Goal: Complete application form

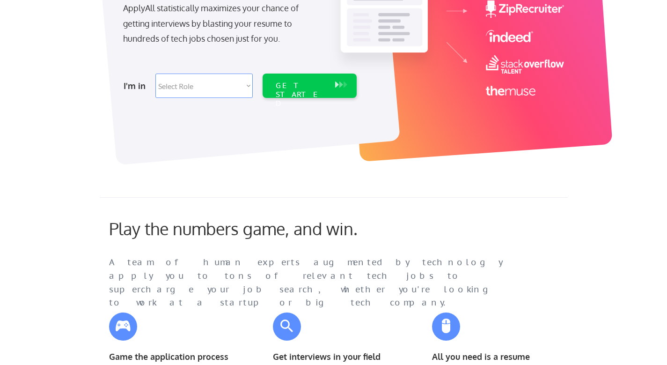
scroll to position [176, 0]
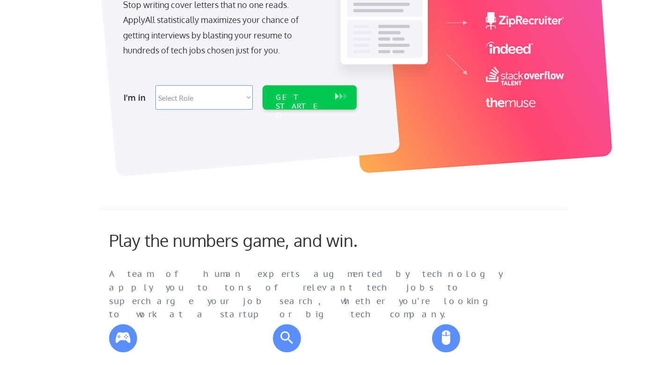
click at [247, 97] on select "Select Role Software Engineering Product Management Customer Success Sales UI/U…" at bounding box center [203, 97] width 97 height 24
select select ""product""
click at [155, 85] on select "Select Role Software Engineering Product Management Customer Success Sales UI/U…" at bounding box center [203, 97] width 97 height 24
select select ""product""
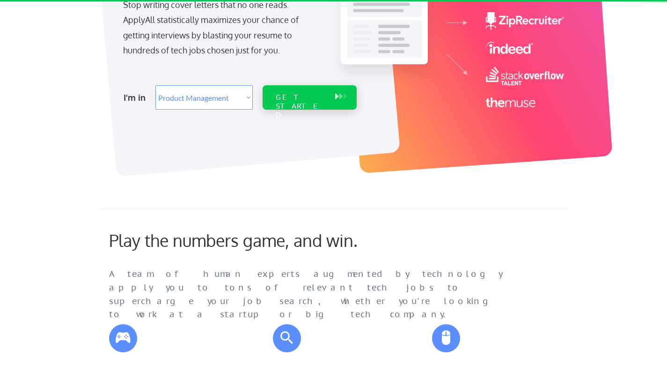
click at [303, 99] on div "GET STARTED" at bounding box center [301, 106] width 50 height 27
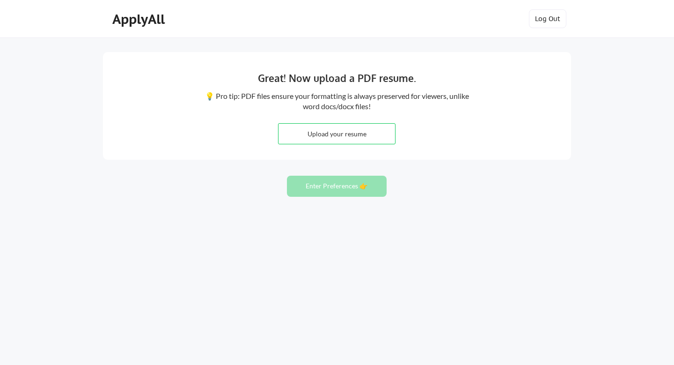
click at [468, 152] on div "Great! Now upload a PDF resume. 💡 Pro tip: PDF files ensure your formatting is …" at bounding box center [337, 106] width 468 height 108
click at [357, 132] on input "file" at bounding box center [337, 134] width 117 height 20
type input "C:\fakepath\CV_Alfredo Blandon_082025.pdf"
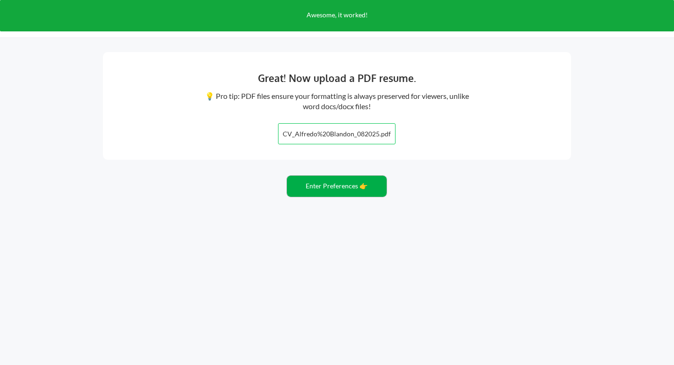
click at [357, 191] on button "Enter Preferences 👉" at bounding box center [337, 186] width 100 height 21
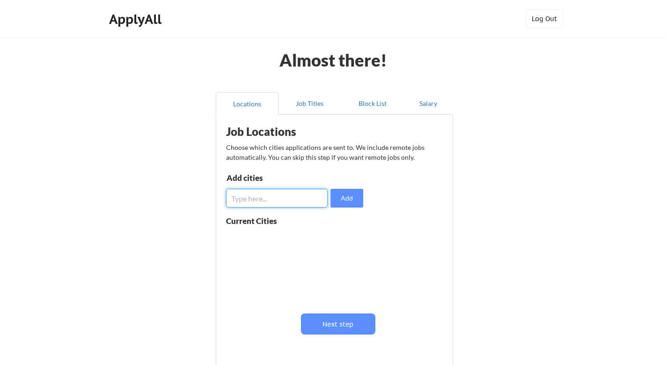
click at [283, 196] on input "input" at bounding box center [277, 198] width 102 height 19
click at [317, 101] on button "Job Titles" at bounding box center [310, 103] width 63 height 22
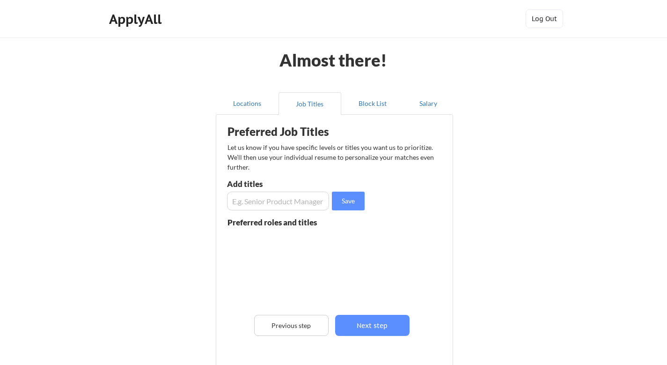
scroll to position [6, 0]
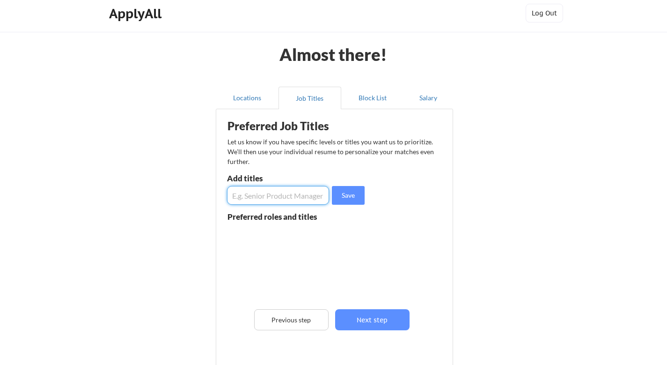
click at [243, 199] on input "input" at bounding box center [278, 195] width 102 height 19
drag, startPoint x: 288, startPoint y: 196, endPoint x: 177, endPoint y: 193, distance: 111.0
click at [177, 193] on div "Almost there! Locations Job Titles Block List Salary Preferred Job Titles Let u…" at bounding box center [333, 231] width 667 height 475
type input "Product Manager"
click at [352, 198] on button "Save" at bounding box center [348, 195] width 33 height 19
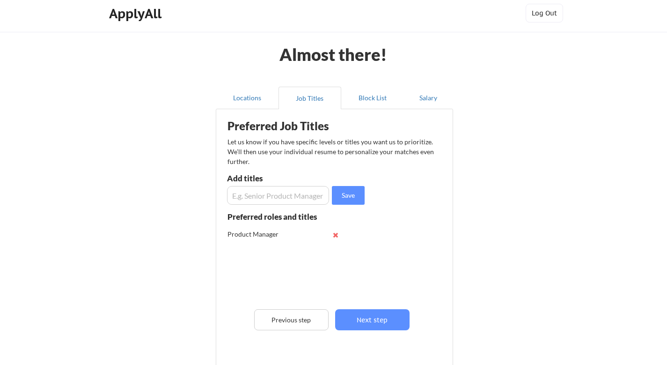
click at [296, 193] on input "input" at bounding box center [278, 195] width 102 height 19
type input "P"
type input "Agile Project Manager"
click at [347, 194] on button "Save" at bounding box center [348, 195] width 33 height 19
click at [273, 190] on input "input" at bounding box center [278, 195] width 102 height 19
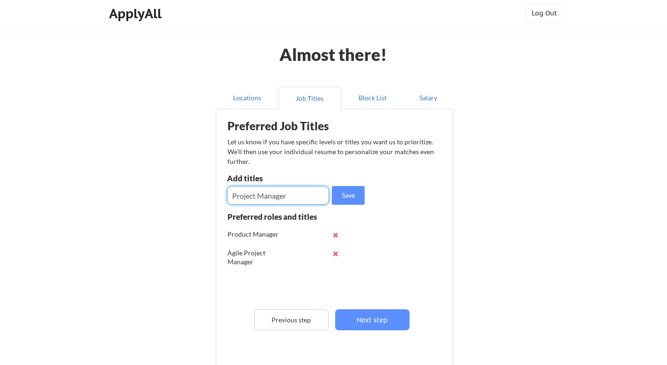
type input "Project Manager"
click at [260, 197] on input "input" at bounding box center [278, 195] width 102 height 19
type input "Scrum Master"
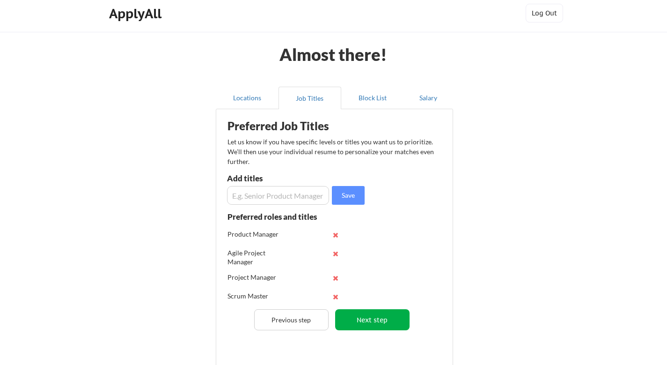
click at [388, 319] on button "Next step" at bounding box center [372, 319] width 74 height 21
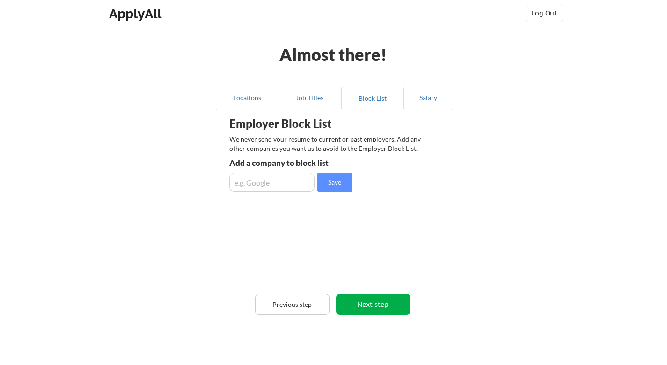
click at [391, 308] on button "Next step" at bounding box center [373, 304] width 74 height 21
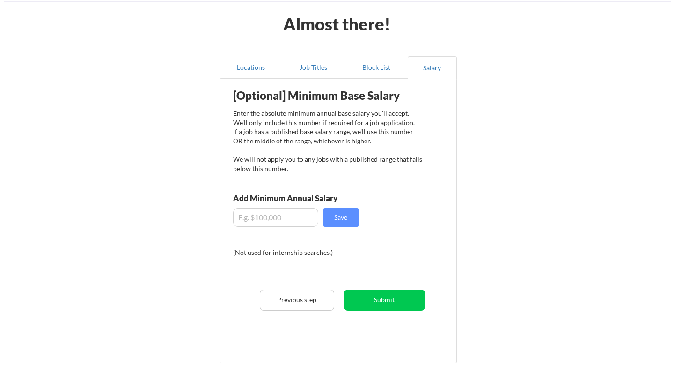
scroll to position [48, 0]
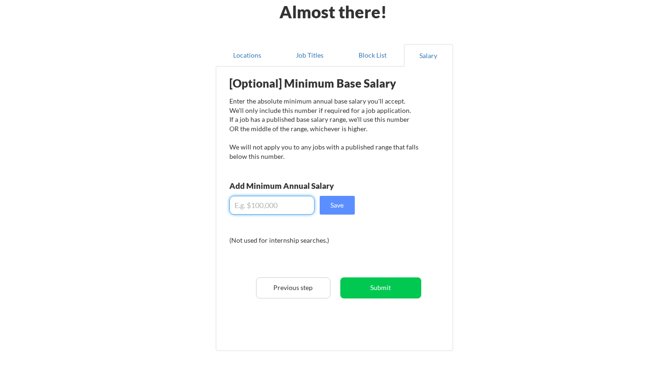
click at [255, 203] on input "input" at bounding box center [271, 205] width 85 height 19
type input "$108,000"
click at [343, 206] on button "Save" at bounding box center [337, 205] width 35 height 19
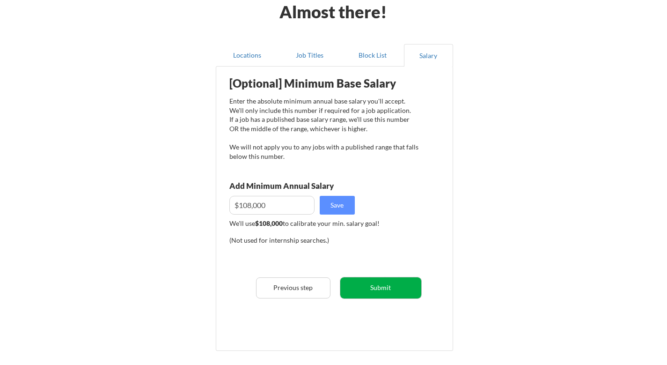
click at [384, 285] on button "Submit" at bounding box center [380, 287] width 81 height 21
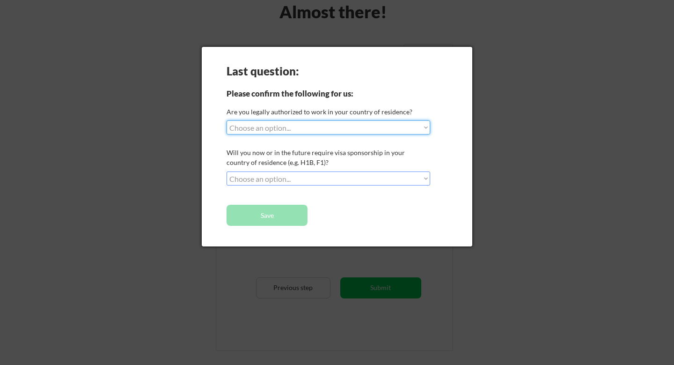
click at [323, 130] on select "Choose an option... Yes, I am a US Citizen Yes, I am a Canadian Citizen Yes, I …" at bounding box center [329, 127] width 204 height 14
select select ""yes__i_am_an_other_permanent_resident""
click at [227, 120] on select "Choose an option... Yes, I am a US Citizen Yes, I am a Canadian Citizen Yes, I …" at bounding box center [329, 127] width 204 height 14
click at [330, 131] on select "Choose an option... Yes, I am a US Citizen Yes, I am a Canadian Citizen Yes, I …" at bounding box center [329, 127] width 204 height 14
click at [227, 120] on select "Choose an option... Yes, I am a US Citizen Yes, I am a Canadian Citizen Yes, I …" at bounding box center [329, 127] width 204 height 14
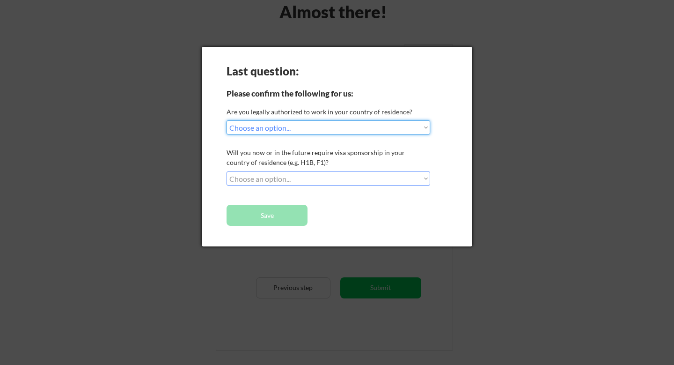
click at [304, 176] on select "Choose an option... No, I will not need sponsorship Yes, I will need sponsorship" at bounding box center [329, 178] width 204 height 14
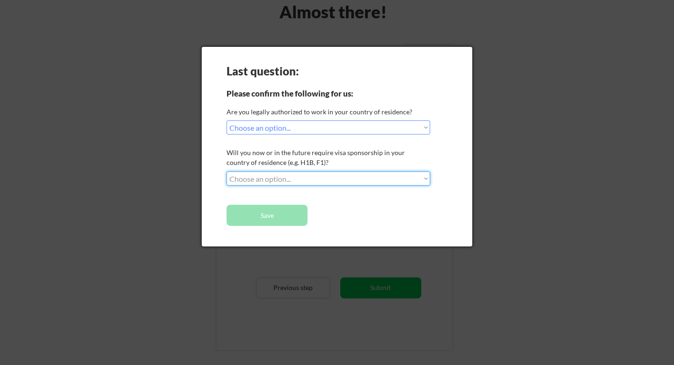
select select ""no__i_will_not_need_sponsorship""
click at [227, 171] on select "Choose an option... No, I will not need sponsorship Yes, I will need sponsorship" at bounding box center [329, 178] width 204 height 14
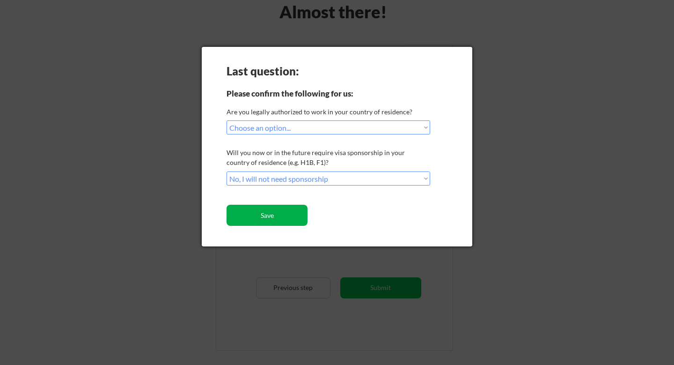
click at [293, 213] on button "Save" at bounding box center [267, 215] width 81 height 21
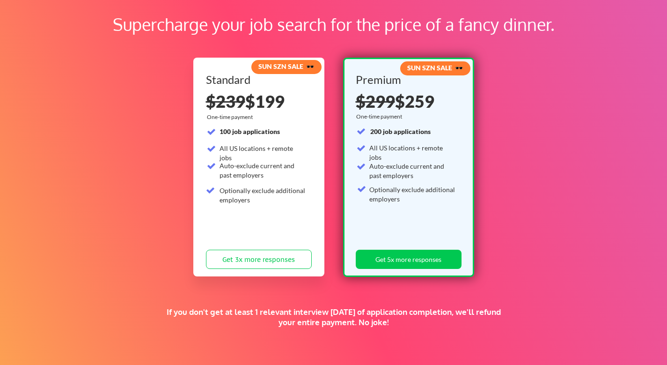
scroll to position [47, 0]
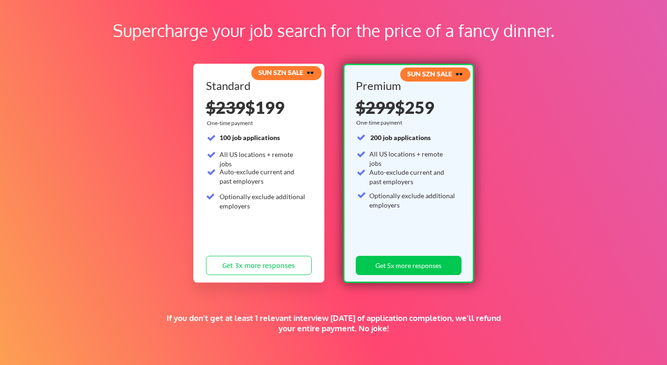
click at [544, 180] on div "Supercharge your job search for the price of a fancy dinner. SUN SZN SALE 🕶️ St…" at bounding box center [333, 246] width 667 height 512
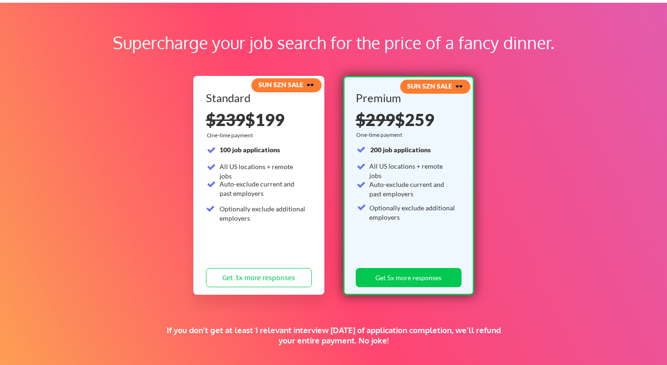
scroll to position [29, 0]
